Goal: Task Accomplishment & Management: Manage account settings

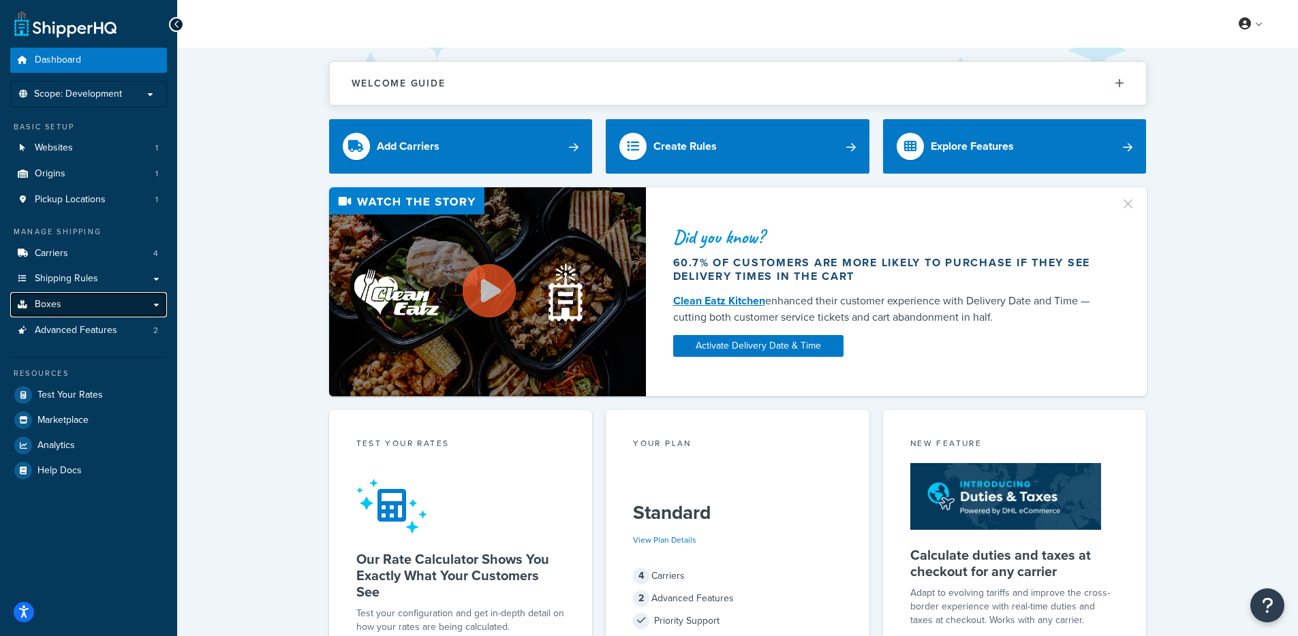
click at [65, 303] on link "Boxes" at bounding box center [88, 304] width 157 height 25
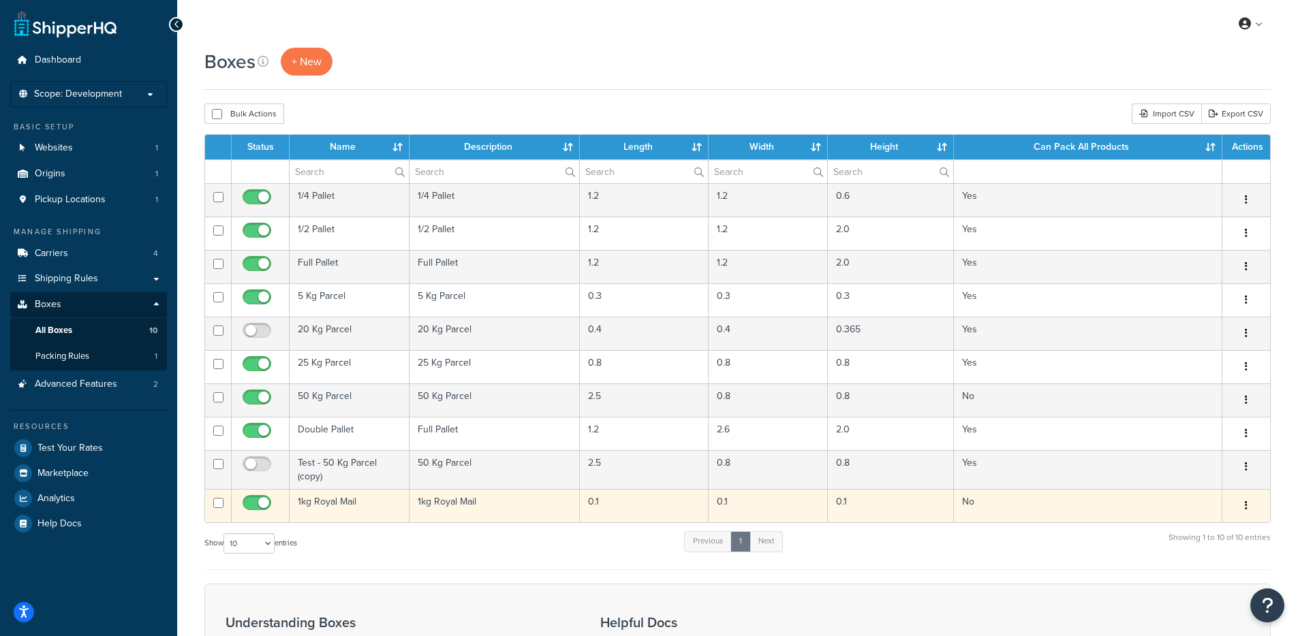
click at [373, 507] on td "1kg Royal Mail" at bounding box center [350, 505] width 120 height 33
